Goal: Task Accomplishment & Management: Manage account settings

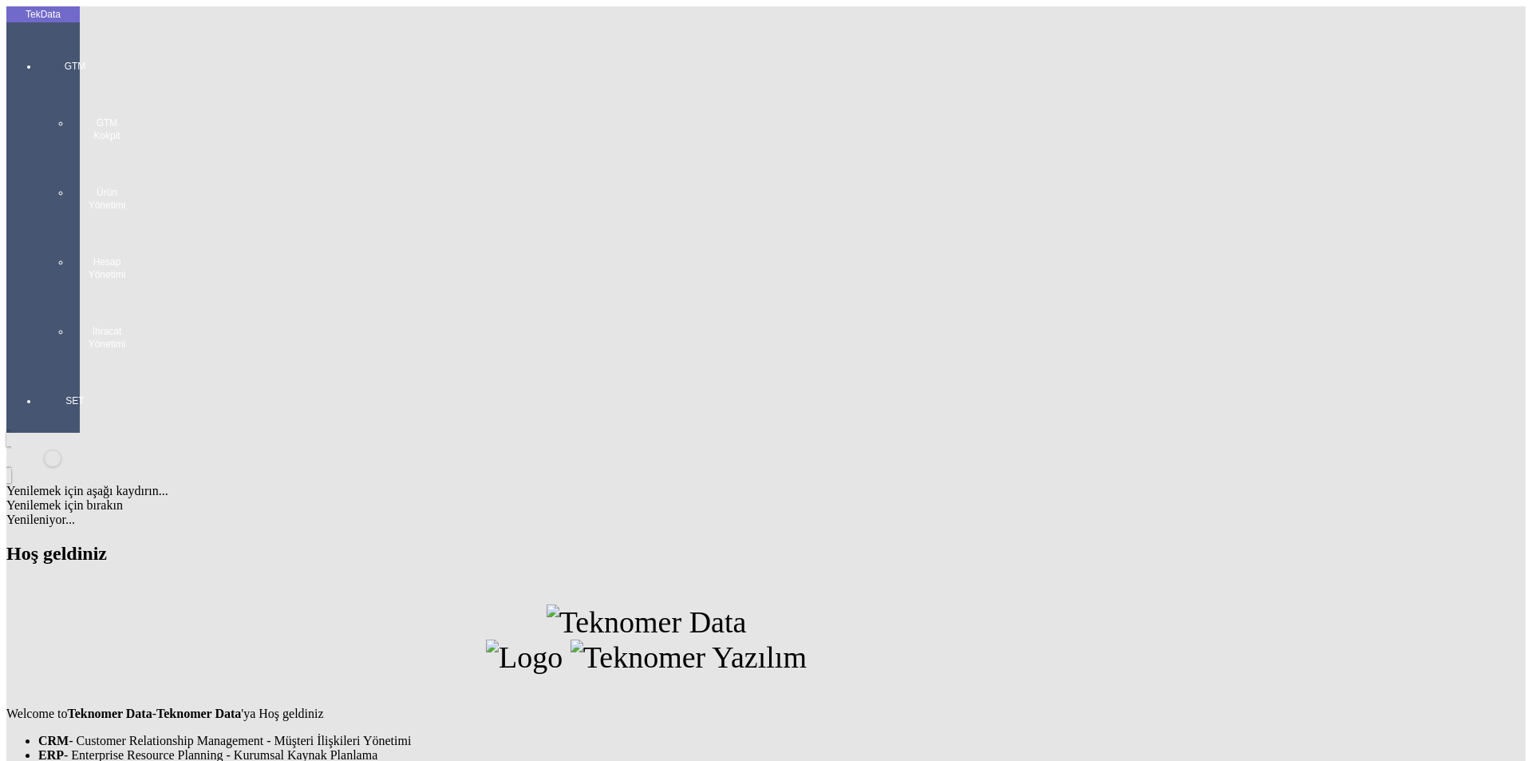
click at [38, 49] on div "GTM GTM Kokpit Ürün Yönetimi Hesap Yönetimi İhracat Yönetimi" at bounding box center [74, 199] width 73 height 334
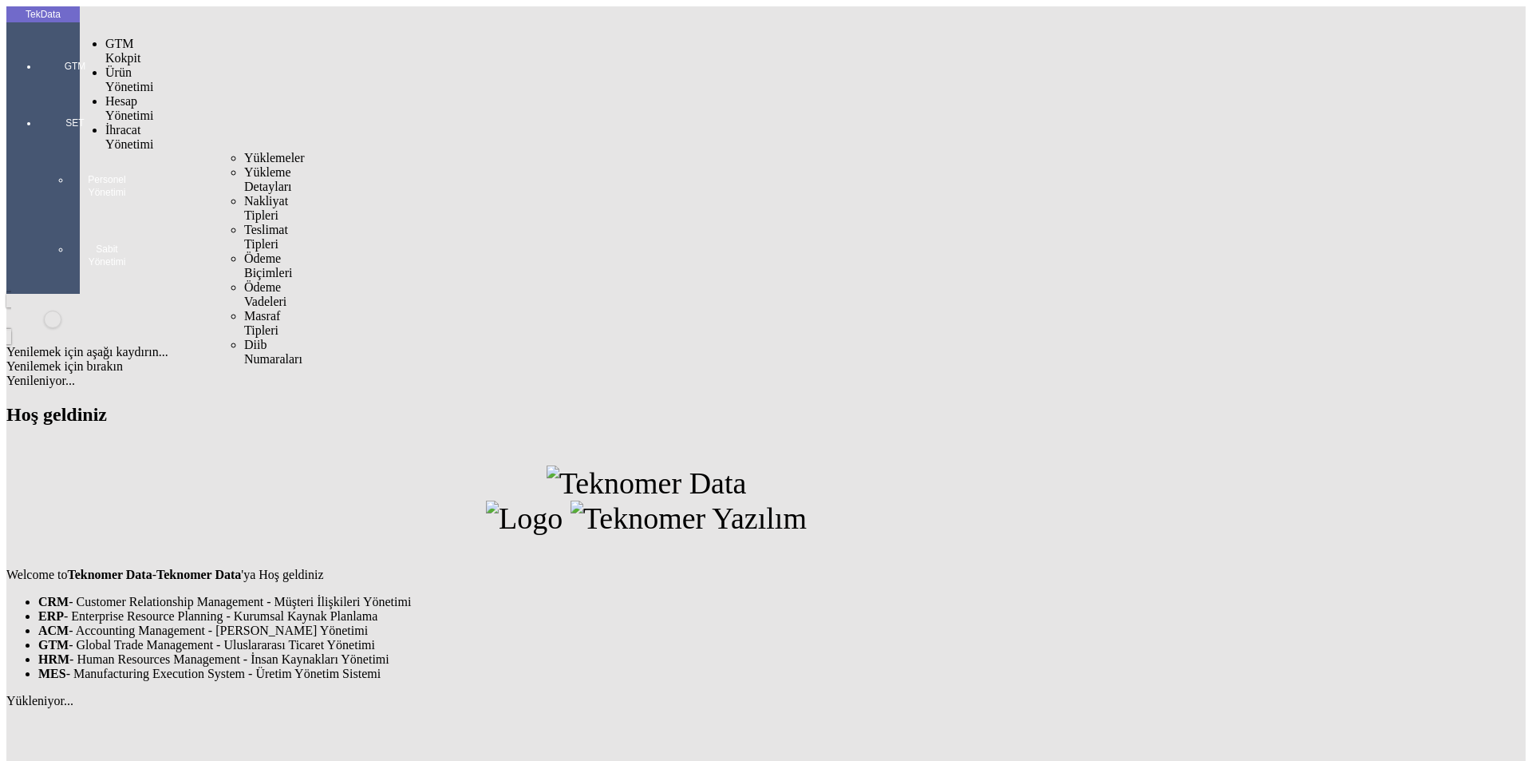
drag, startPoint x: 117, startPoint y: 95, endPoint x: 225, endPoint y: 98, distance: 108.6
click at [128, 123] on span "İhracat Yönetimi" at bounding box center [129, 137] width 48 height 28
click at [244, 151] on span "Yüklemeler" at bounding box center [274, 158] width 61 height 14
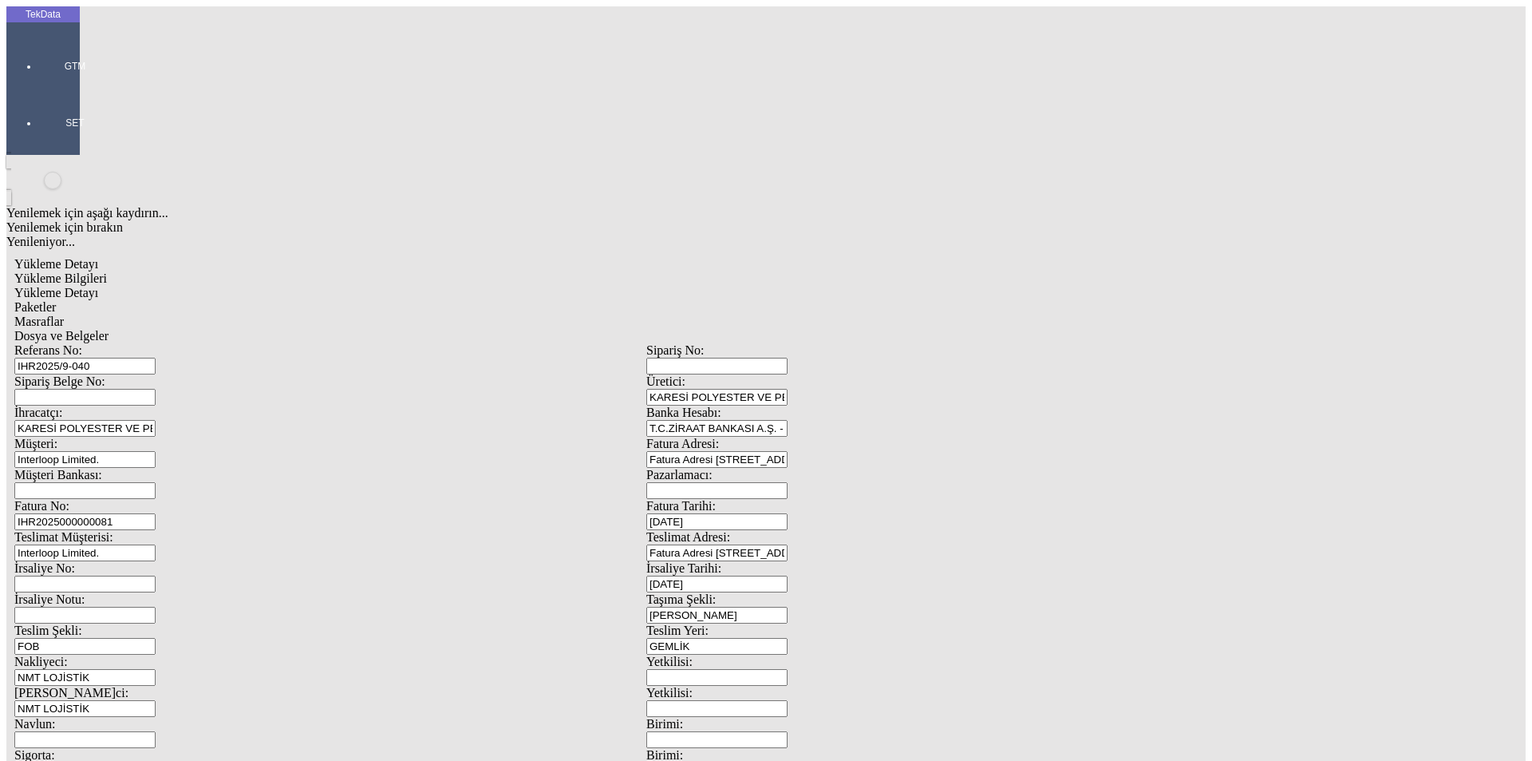
drag, startPoint x: 300, startPoint y: 111, endPoint x: 67, endPoint y: 114, distance: 233.1
click at [67, 114] on div "TekData GTM SET Yenilemek için aşağı kaydırın... Yenilemek için bırakın Yenilen…" at bounding box center [646, 631] width 1280 height 1250
drag, startPoint x: 331, startPoint y: 270, endPoint x: 30, endPoint y: 270, distance: 301.7
click at [30, 270] on div "TekData GTM SET Yenilemek için aşağı kaydırın... Yenilemek için bırakın Yenilen…" at bounding box center [646, 631] width 1280 height 1250
click at [109, 329] on span "Dosya ve Belgeler" at bounding box center [61, 336] width 94 height 14
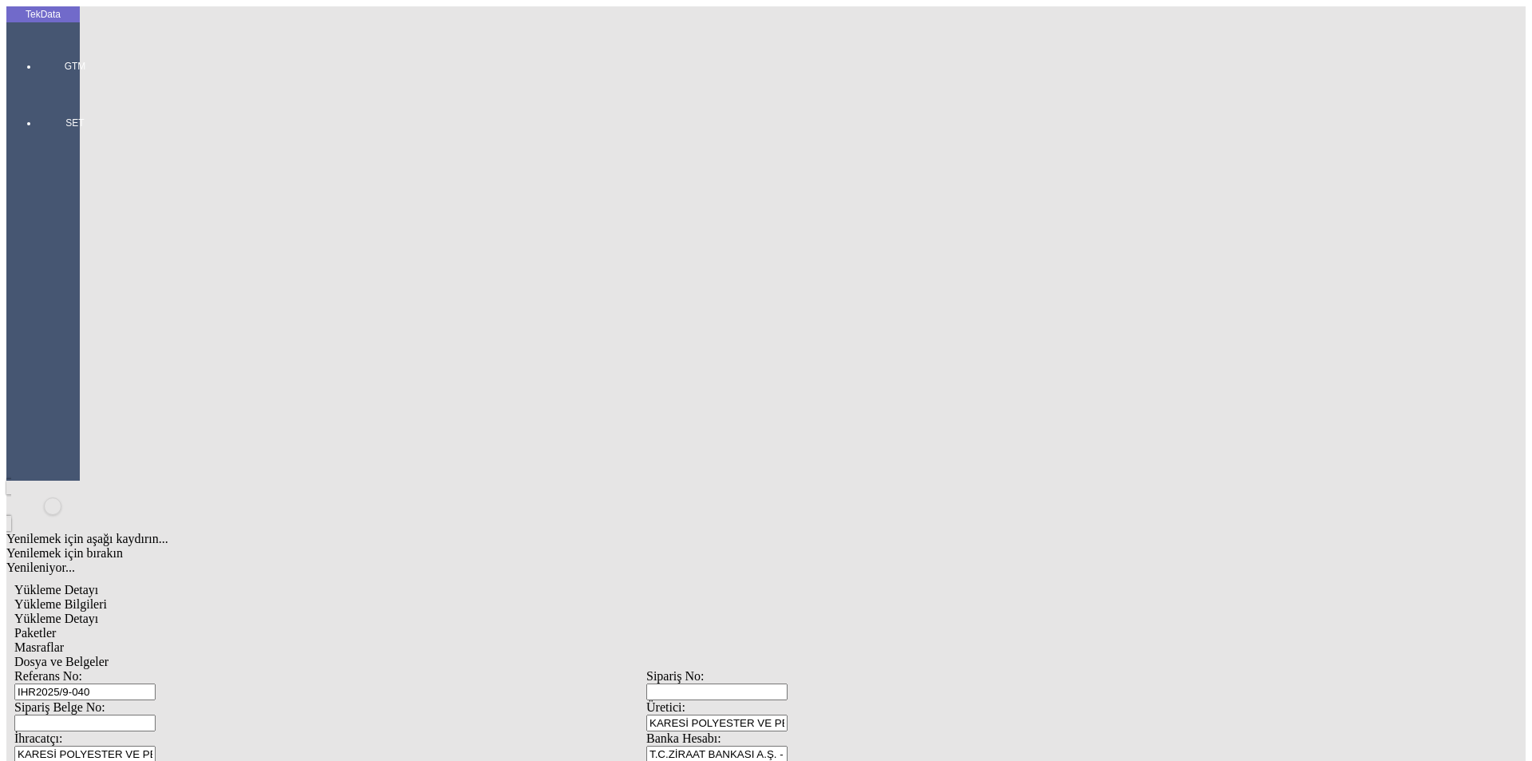
click at [98, 611] on span "Yükleme Detayı" at bounding box center [56, 618] width 84 height 14
type input "Kg"
type input "Amerikan Doları"
drag, startPoint x: 265, startPoint y: 326, endPoint x: 110, endPoint y: 330, distance: 154.9
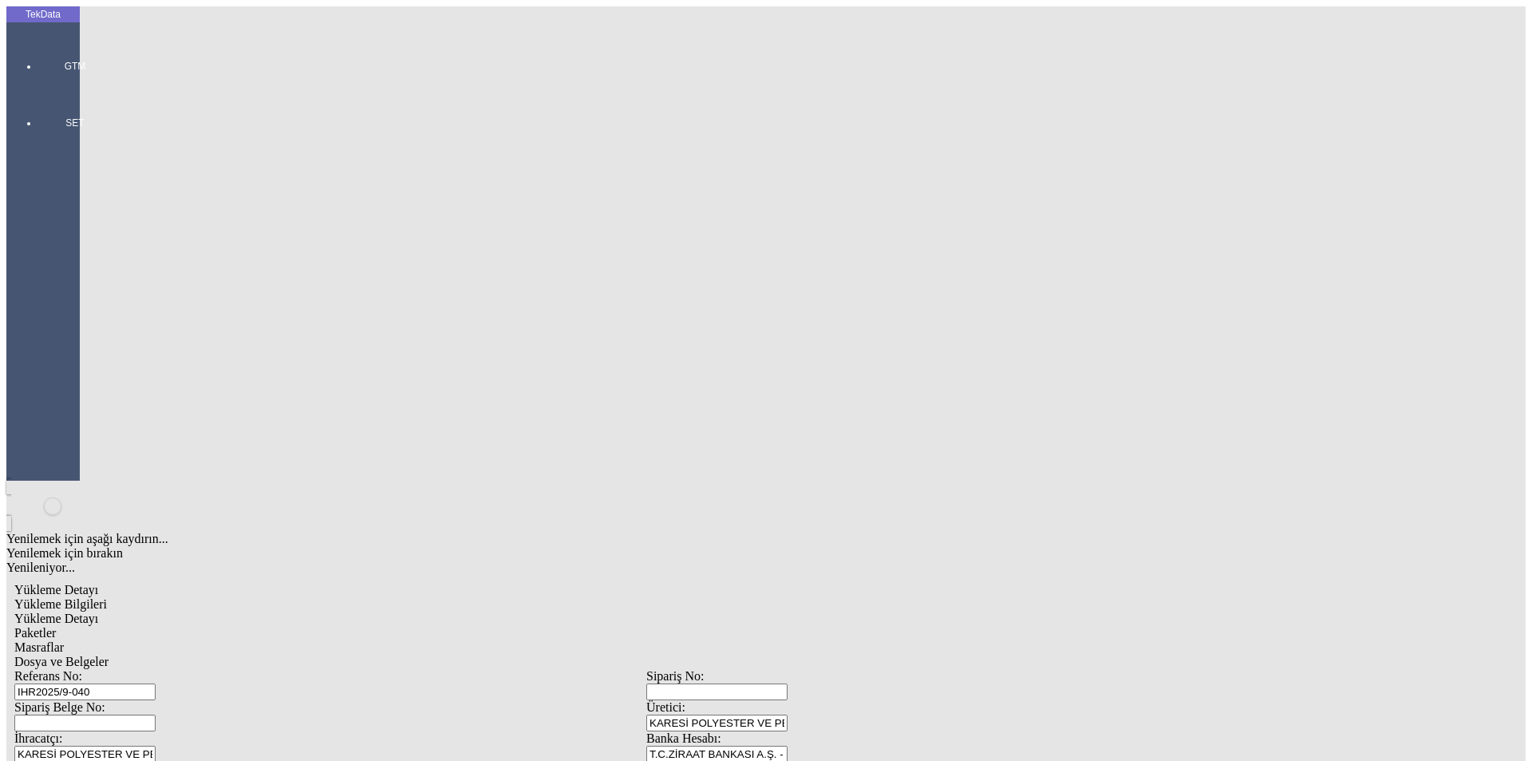
type input "7827.62"
drag, startPoint x: 235, startPoint y: 350, endPoint x: 117, endPoint y: 351, distance: 118.9
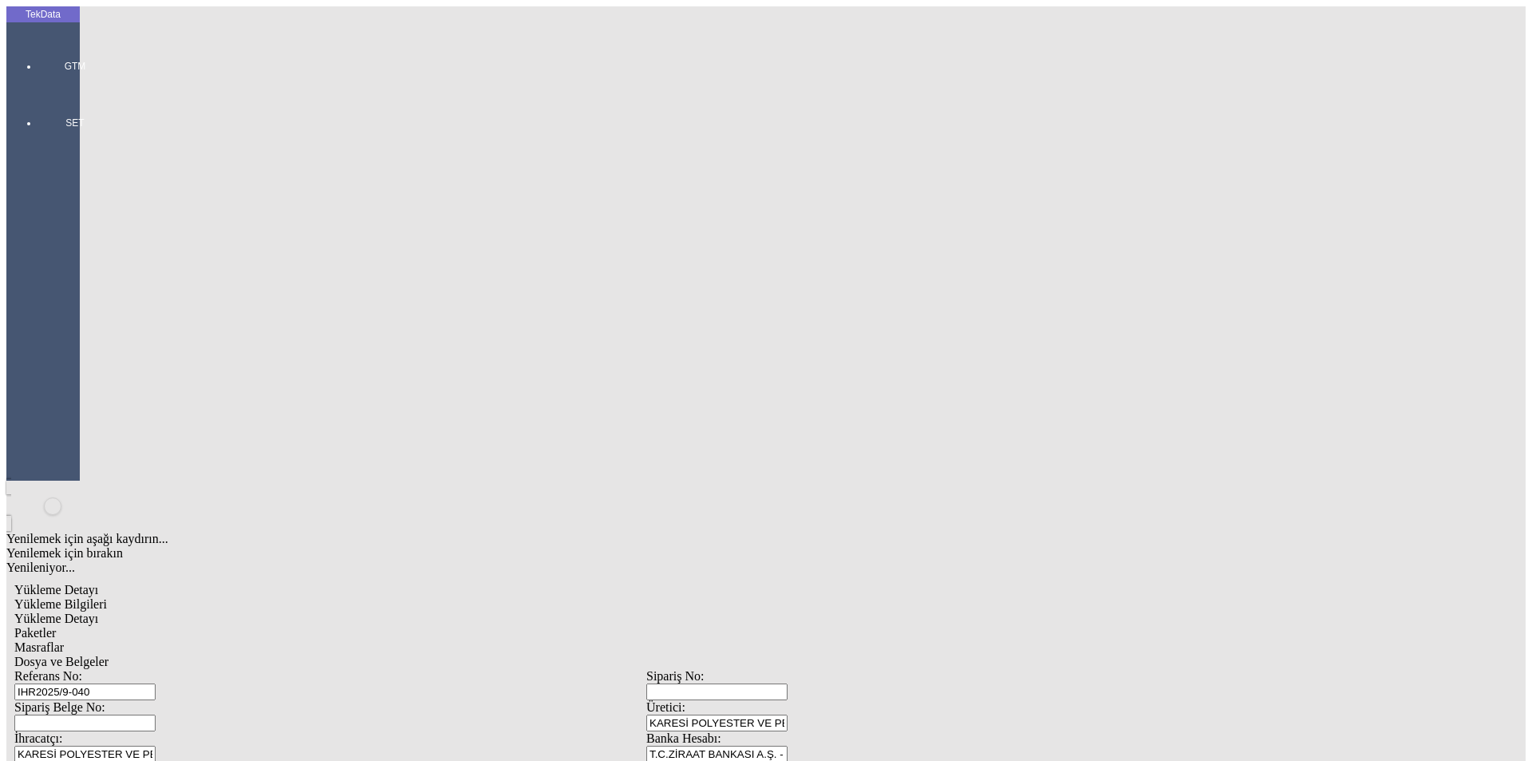
type input "4572.05"
drag, startPoint x: 191, startPoint y: 370, endPoint x: 55, endPoint y: 370, distance: 135.7
type input "4396.98"
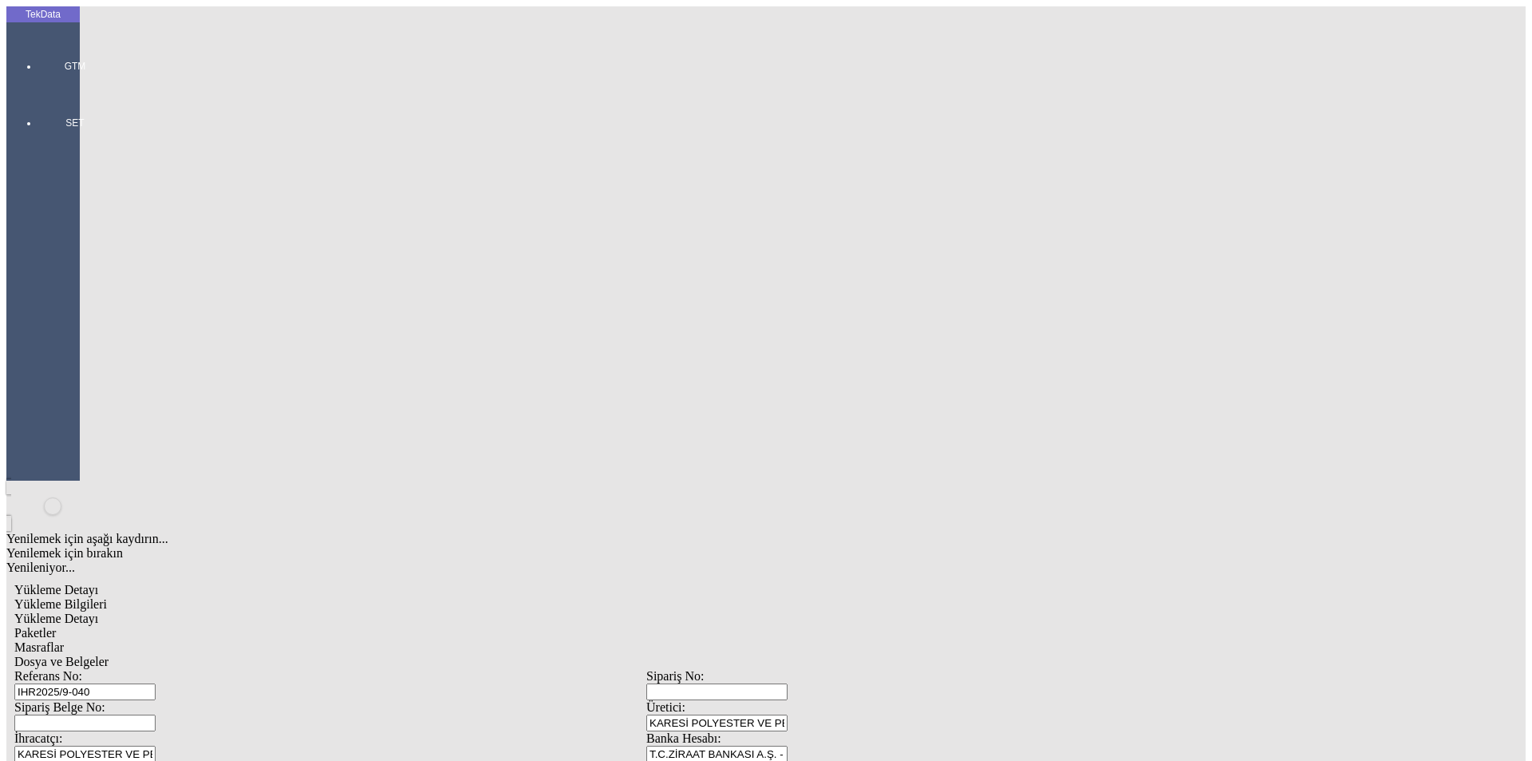
type input "2203.64"
click at [56, 626] on span "Paketler" at bounding box center [35, 633] width 42 height 14
click at [64, 640] on span "Masraflar" at bounding box center [38, 647] width 49 height 14
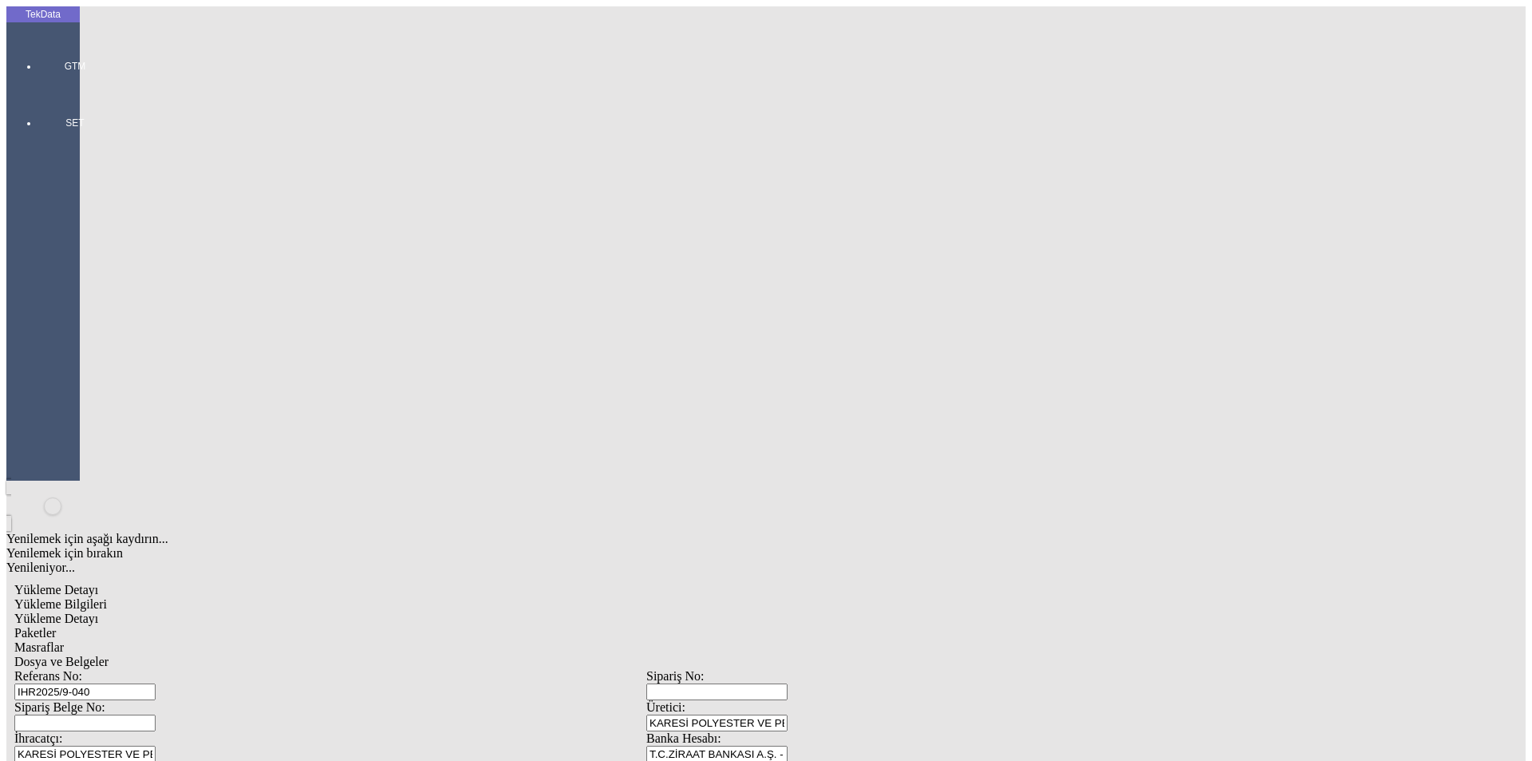
click at [109, 654] on span "Dosya ve Belgeler" at bounding box center [61, 661] width 94 height 14
drag, startPoint x: 131, startPoint y: 115, endPoint x: 168, endPoint y: 113, distance: 36.8
click at [109, 654] on span "Dosya ve Belgeler" at bounding box center [61, 661] width 94 height 14
